Goal: Information Seeking & Learning: Find specific page/section

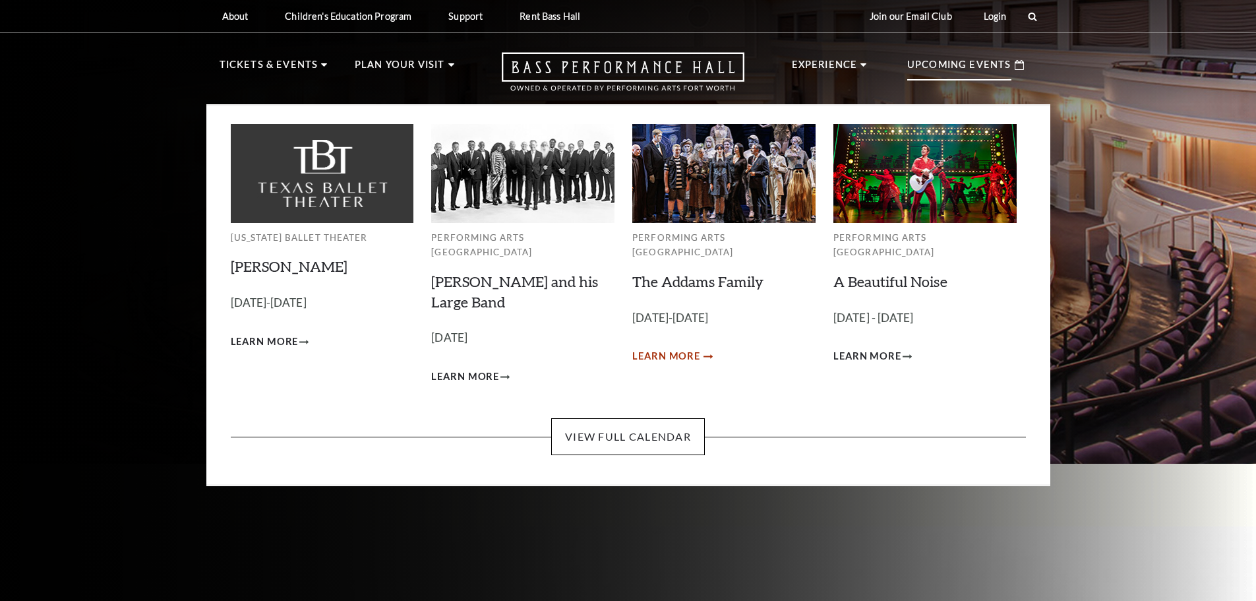
click at [661, 348] on span "Learn More" at bounding box center [666, 356] width 68 height 16
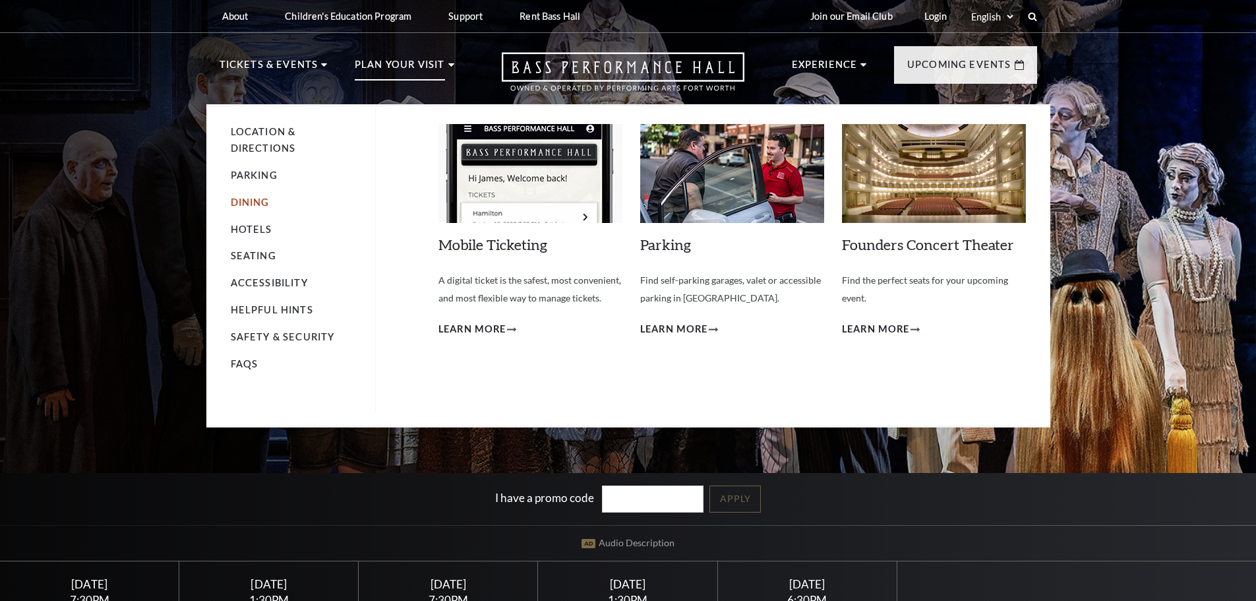
click at [244, 206] on link "Dining" at bounding box center [250, 202] width 39 height 11
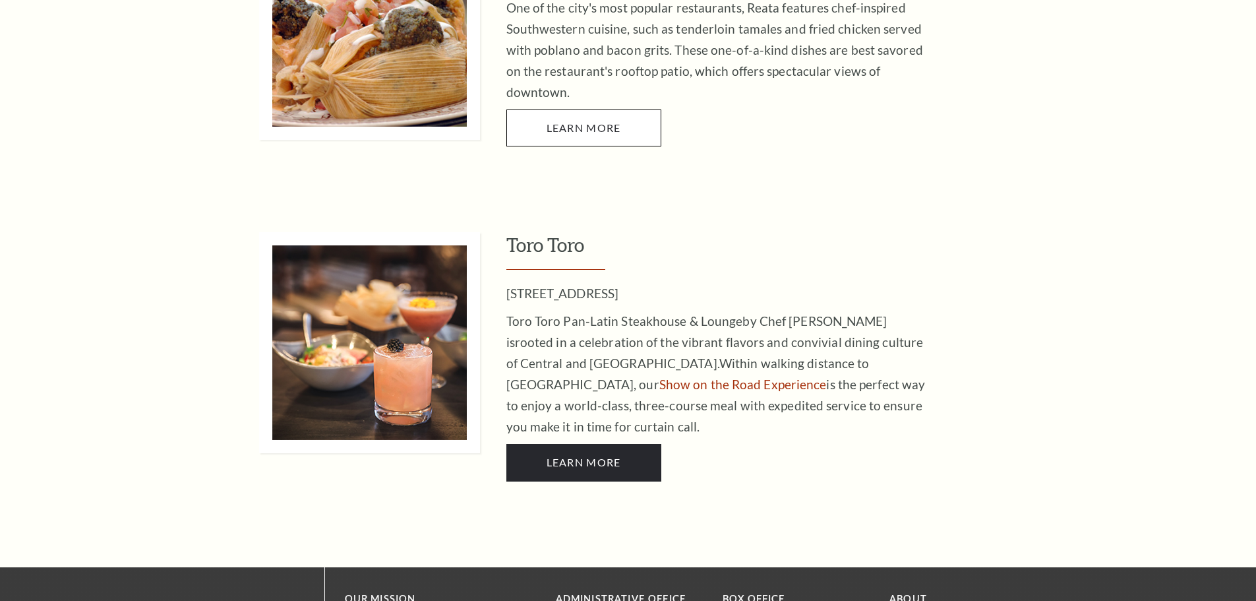
scroll to position [2768, 0]
